Goal: Task Accomplishment & Management: Complete application form

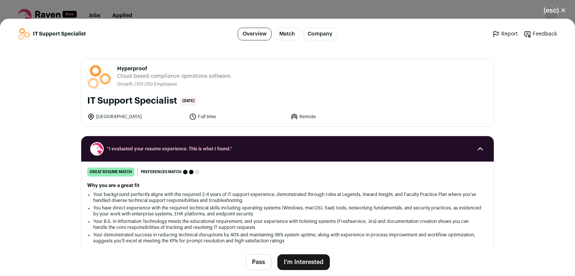
click at [313, 258] on button "I'm Interested" at bounding box center [303, 262] width 52 height 16
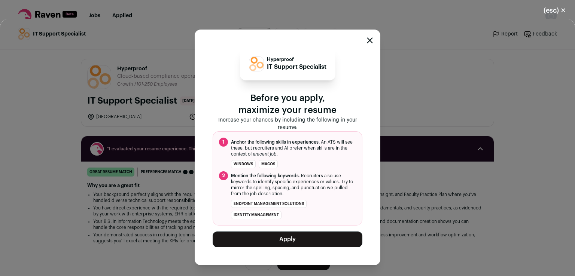
click at [316, 238] on button "Apply" at bounding box center [288, 240] width 150 height 16
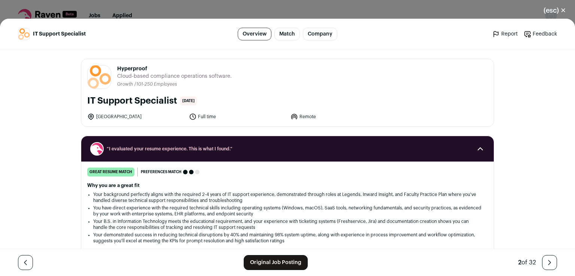
click at [271, 261] on link "Original Job Posting" at bounding box center [276, 262] width 64 height 15
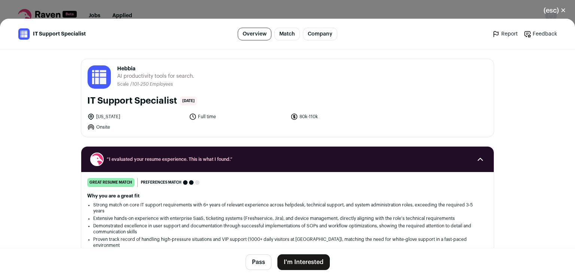
click at [295, 260] on button "I'm Interested" at bounding box center [303, 262] width 52 height 16
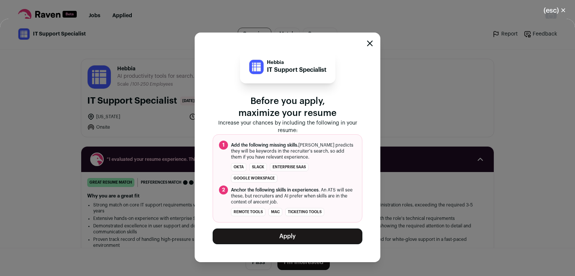
click at [297, 232] on button "Apply" at bounding box center [288, 237] width 150 height 16
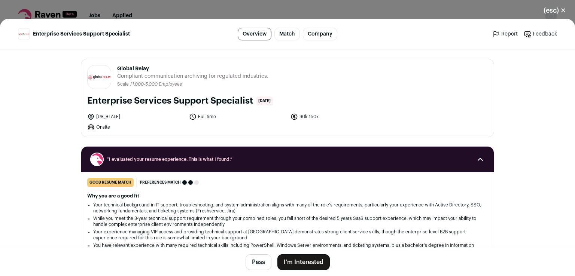
drag, startPoint x: 86, startPoint y: 102, endPoint x: 249, endPoint y: 101, distance: 163.1
click at [249, 101] on h1 "Enterprise Services Support Specialist" at bounding box center [170, 101] width 166 height 12
copy h1 "Enterprise Services Support Specialist"
click at [259, 110] on div "Global Relay globalrelay.com Public / Private Private Valuation Unknown Company…" at bounding box center [287, 98] width 412 height 78
click at [297, 265] on button "I'm Interested" at bounding box center [303, 262] width 52 height 16
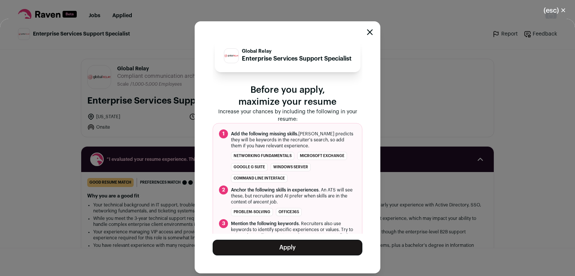
click at [298, 245] on button "Apply" at bounding box center [288, 248] width 150 height 16
